Goal: Task Accomplishment & Management: Manage account settings

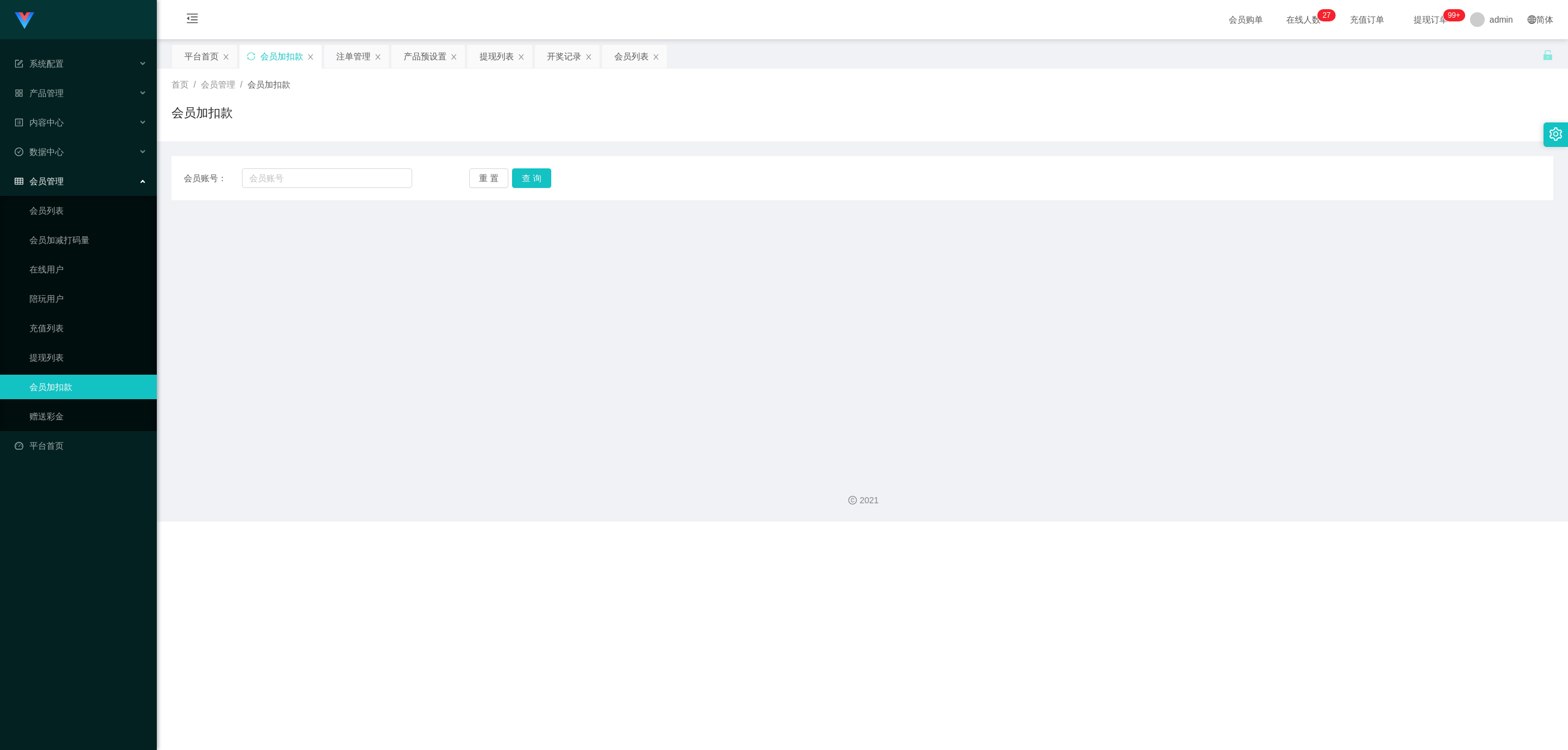
click at [304, 191] on div "会员账号： 重 置 查 询 会员账号 会员姓名 账号余额 操作类型 人工加款 人工扣款 金额 确 定" at bounding box center [862, 179] width 1382 height 44
click at [315, 177] on input "text" at bounding box center [326, 178] width 170 height 19
paste input "087861952374"
type input "087861952374"
click at [543, 172] on button "查 询" at bounding box center [531, 178] width 39 height 19
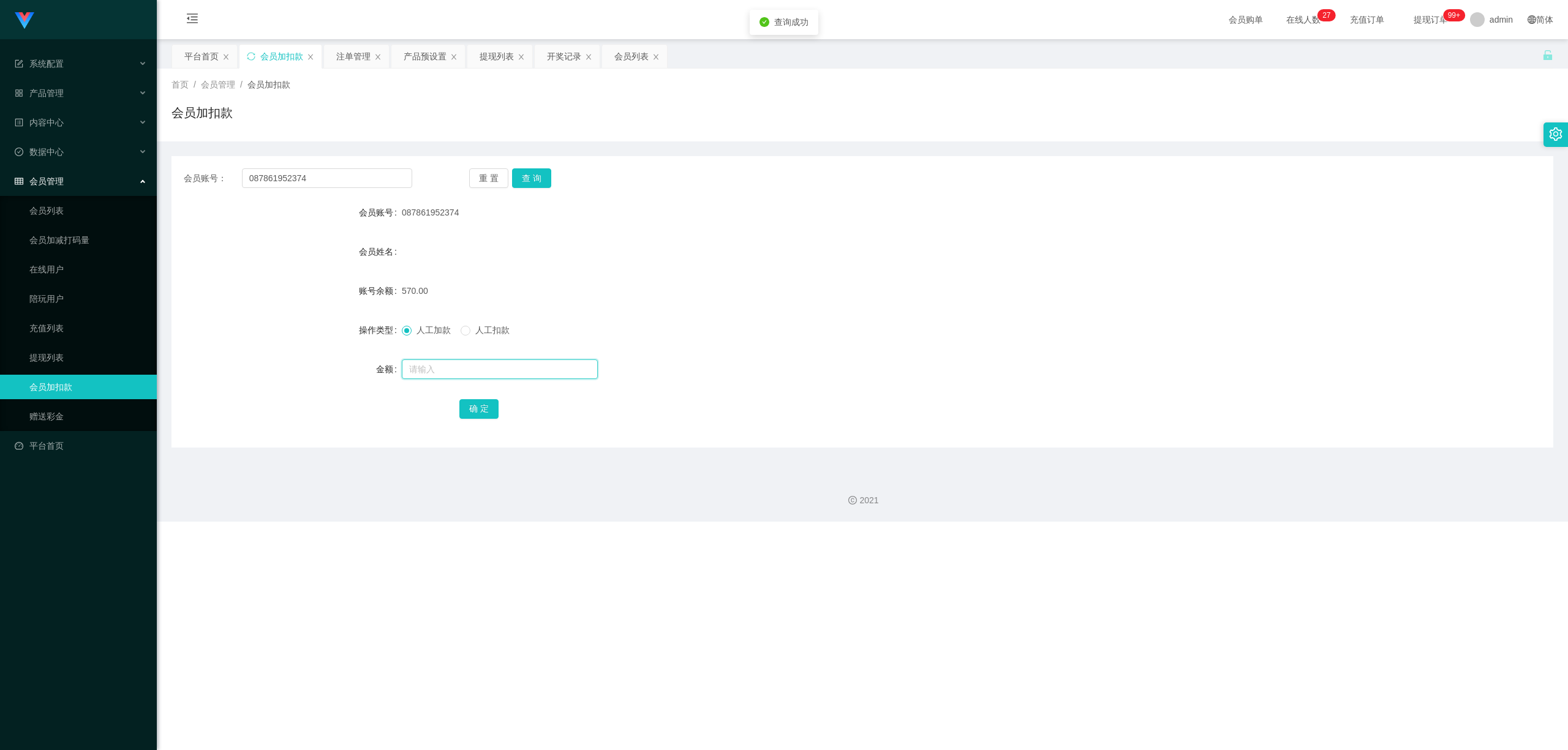
click at [460, 364] on input "text" at bounding box center [500, 369] width 196 height 19
type input "180"
click at [484, 410] on button "确 定" at bounding box center [479, 409] width 39 height 19
